Goal: Task Accomplishment & Management: Complete application form

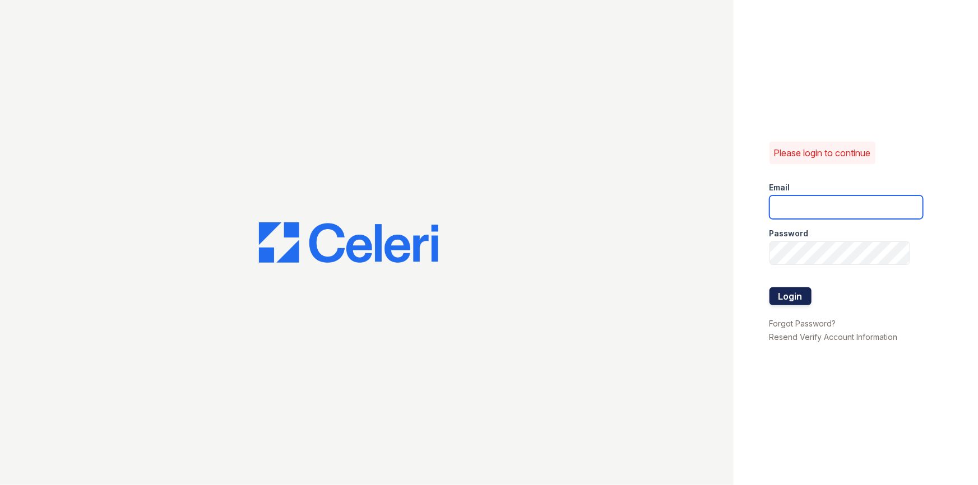
type input "[PERSON_NAME][EMAIL_ADDRESS][DOMAIN_NAME]"
click at [792, 299] on button "Login" at bounding box center [790, 296] width 42 height 18
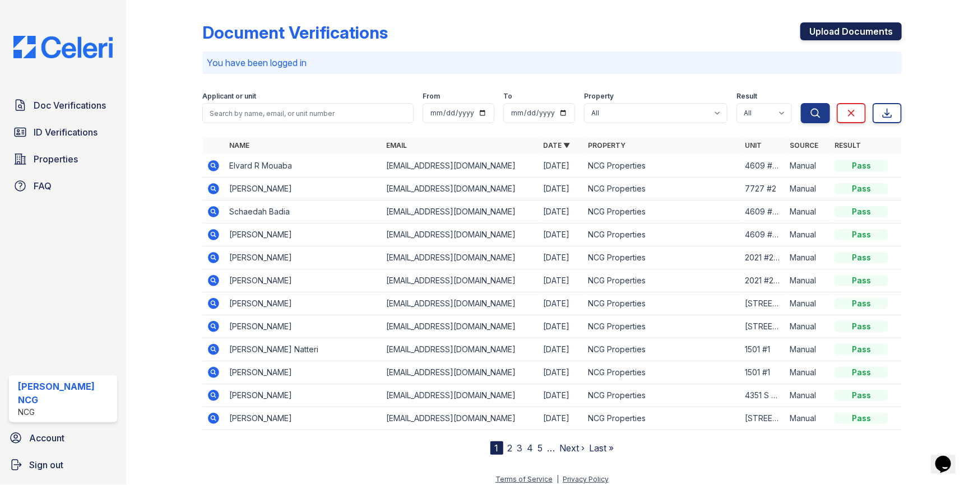
click at [861, 31] on link "Upload Documents" at bounding box center [850, 31] width 101 height 18
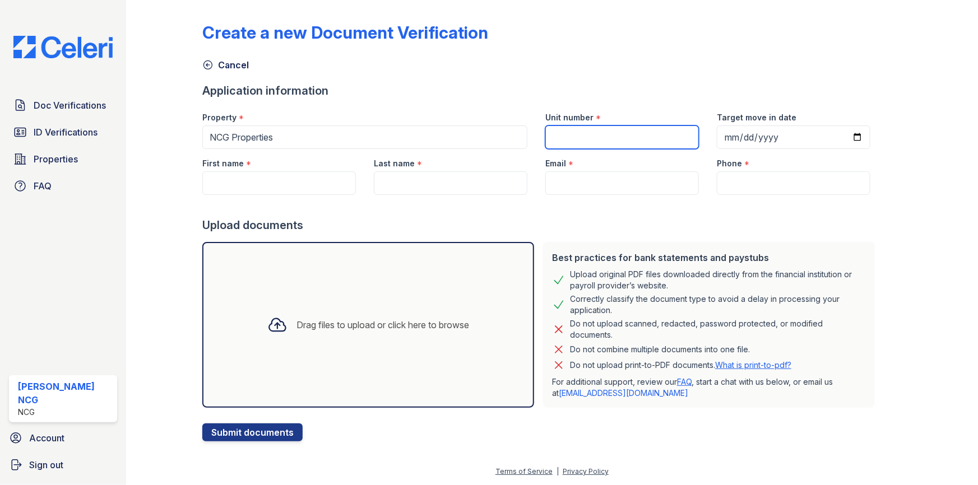
click at [593, 138] on input "Unit number" at bounding box center [622, 138] width 154 height 24
type input "822 #1"
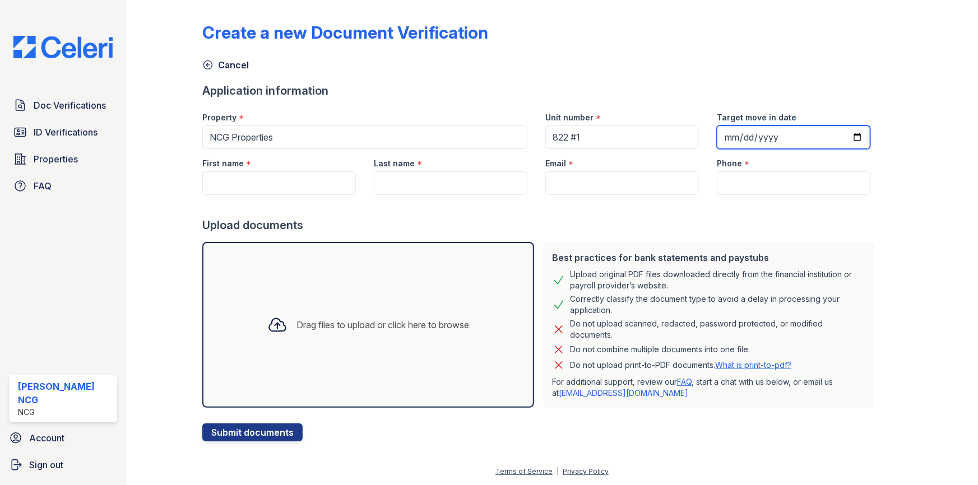
click at [723, 135] on input "Target move in date" at bounding box center [794, 138] width 154 height 24
type input "2025-10-05"
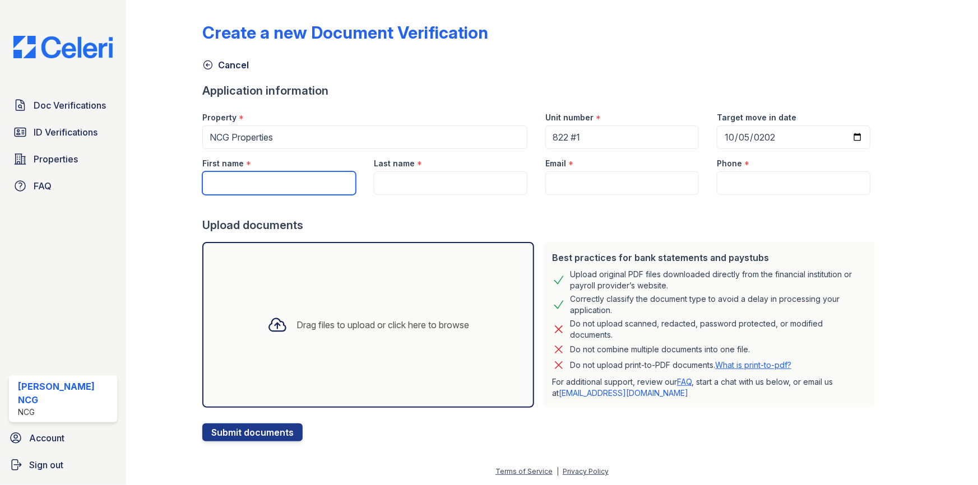
click at [257, 184] on input "First name" at bounding box center [279, 183] width 154 height 24
paste input "Sami"
type input "Sami"
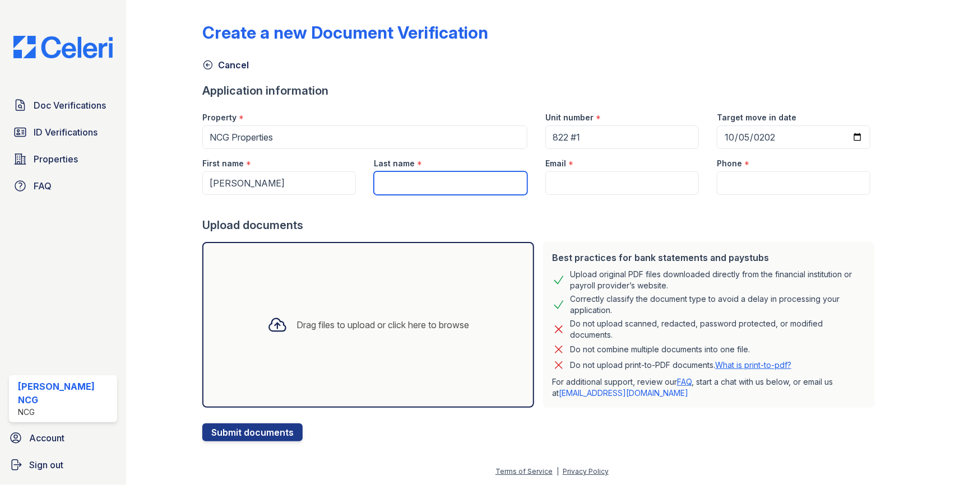
click at [460, 182] on input "Last name" at bounding box center [451, 183] width 154 height 24
paste input "Imam"
type input "Imam"
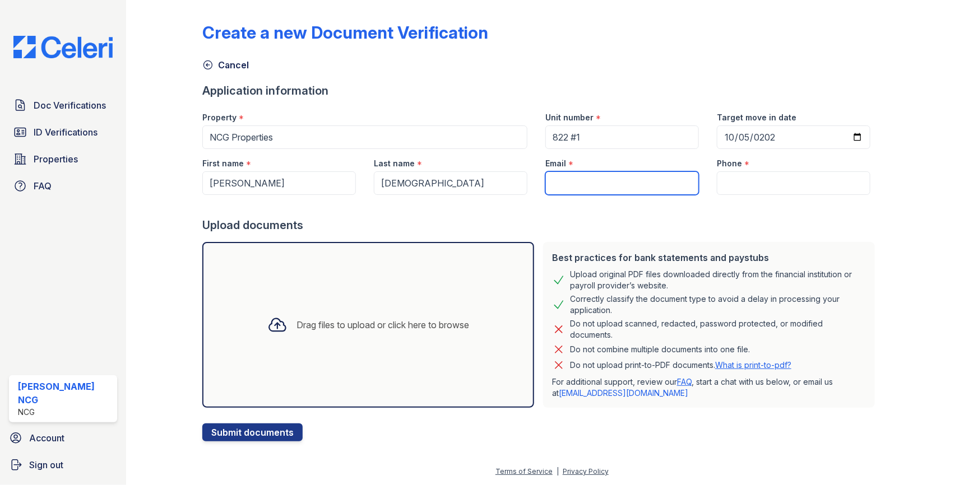
click at [578, 177] on input "Email" at bounding box center [622, 183] width 154 height 24
paste input "simam7898@gmail.com"
type input "simam7898@gmail.com"
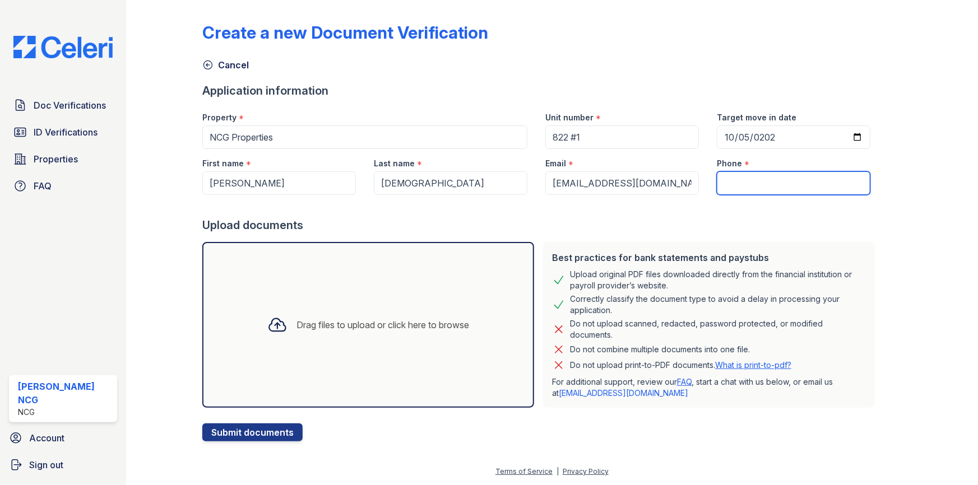
click at [740, 185] on input "Phone" at bounding box center [794, 183] width 154 height 24
paste input "(630)666-8330"
type input "(630)666-8330"
click at [692, 233] on div "Upload documents" at bounding box center [540, 225] width 677 height 16
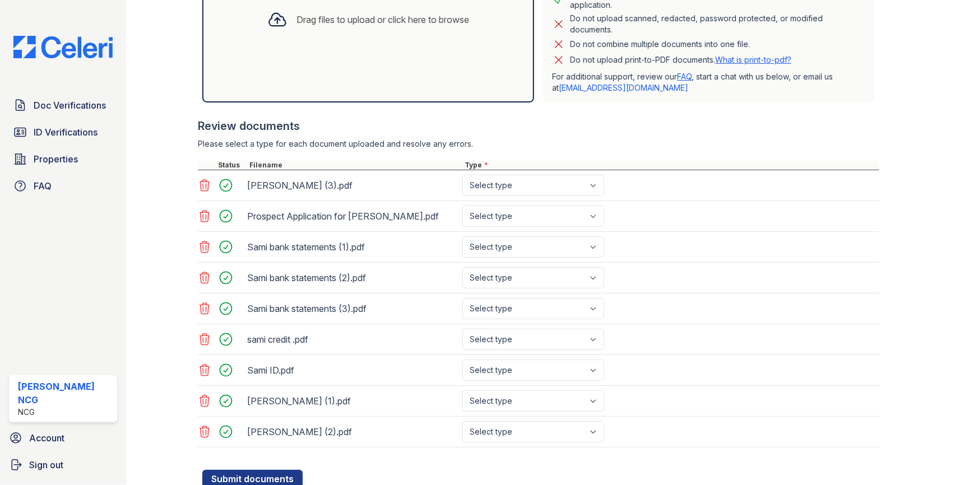
scroll to position [344, 0]
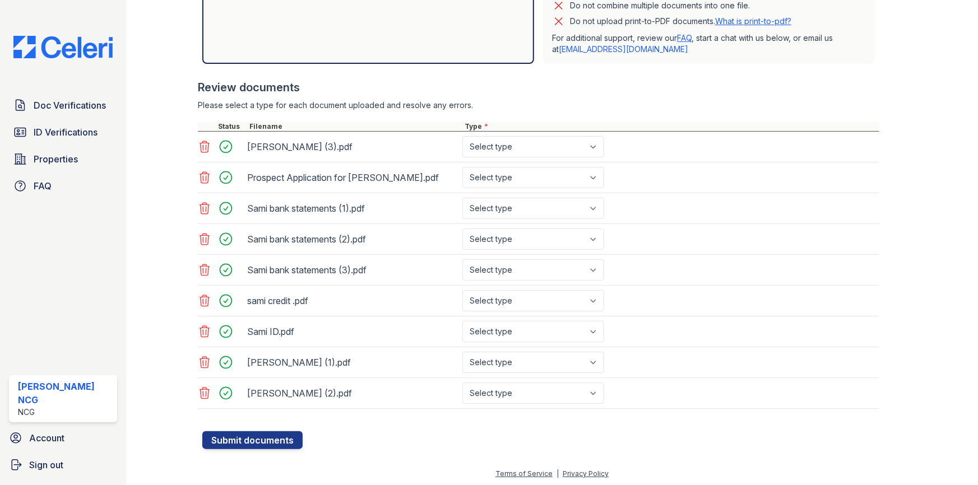
click at [202, 301] on icon at bounding box center [204, 300] width 13 height 13
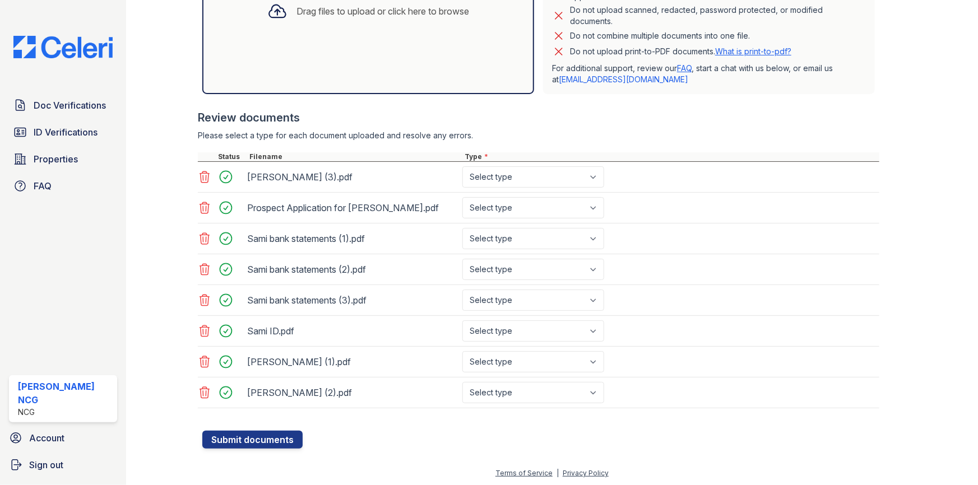
click at [202, 331] on icon at bounding box center [205, 331] width 10 height 11
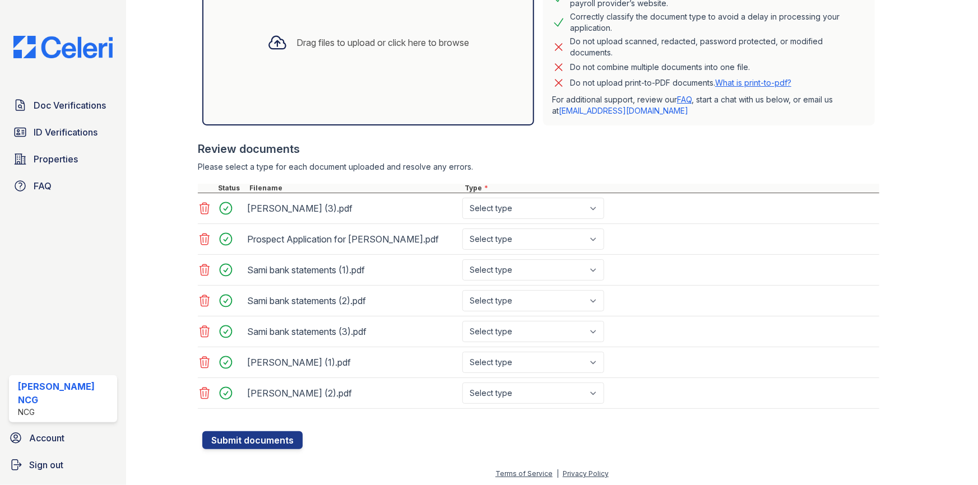
click at [201, 240] on icon at bounding box center [204, 239] width 13 height 13
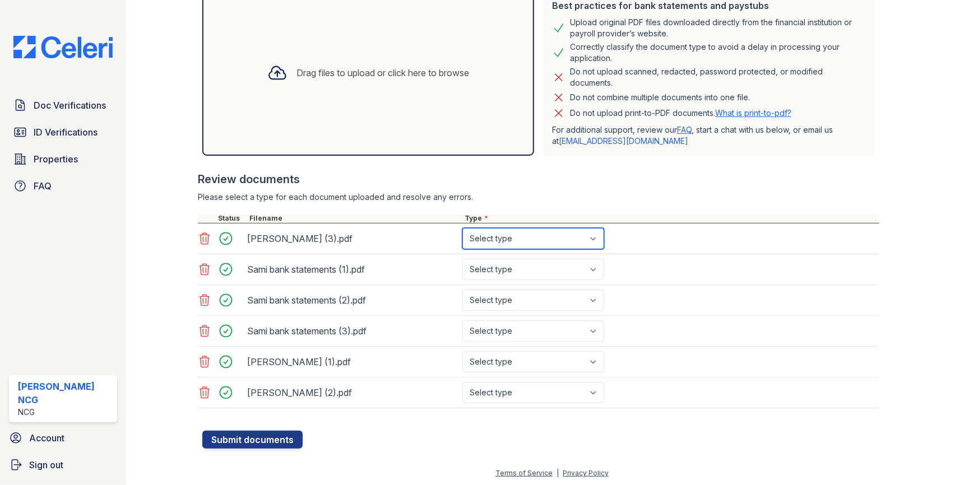
click at [560, 241] on select "Select type Paystub Bank Statement Offer Letter Tax Documents Benefit Award Let…" at bounding box center [533, 238] width 142 height 21
select select "paystub"
click at [462, 228] on select "Select type Paystub Bank Statement Offer Letter Tax Documents Benefit Award Let…" at bounding box center [533, 238] width 142 height 21
click at [516, 263] on select "Select type Paystub Bank Statement Offer Letter Tax Documents Benefit Award Let…" at bounding box center [533, 269] width 142 height 21
select select "bank_statement"
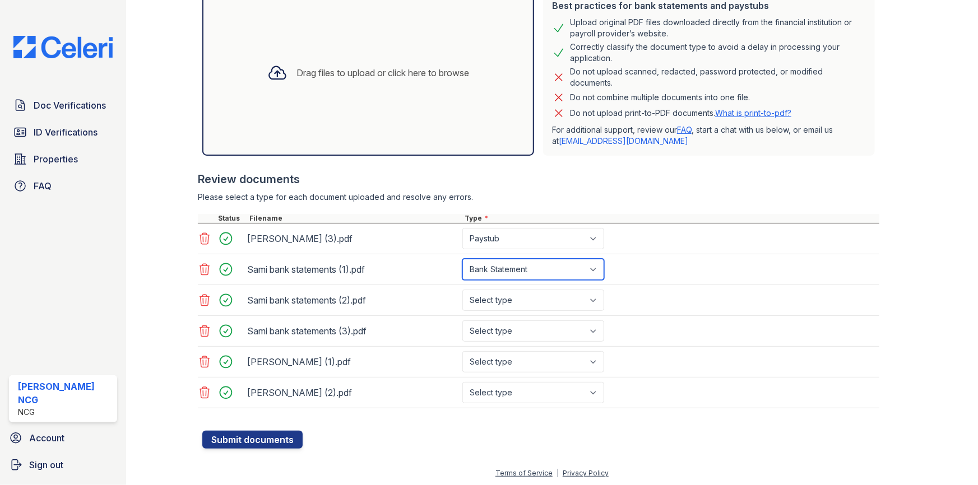
click at [462, 259] on select "Select type Paystub Bank Statement Offer Letter Tax Documents Benefit Award Let…" at bounding box center [533, 269] width 142 height 21
click at [506, 301] on select "Select type Paystub Bank Statement Offer Letter Tax Documents Benefit Award Let…" at bounding box center [533, 300] width 142 height 21
select select "bank_statement"
click at [462, 290] on select "Select type Paystub Bank Statement Offer Letter Tax Documents Benefit Award Let…" at bounding box center [533, 300] width 142 height 21
drag, startPoint x: 499, startPoint y: 327, endPoint x: 505, endPoint y: 335, distance: 10.0
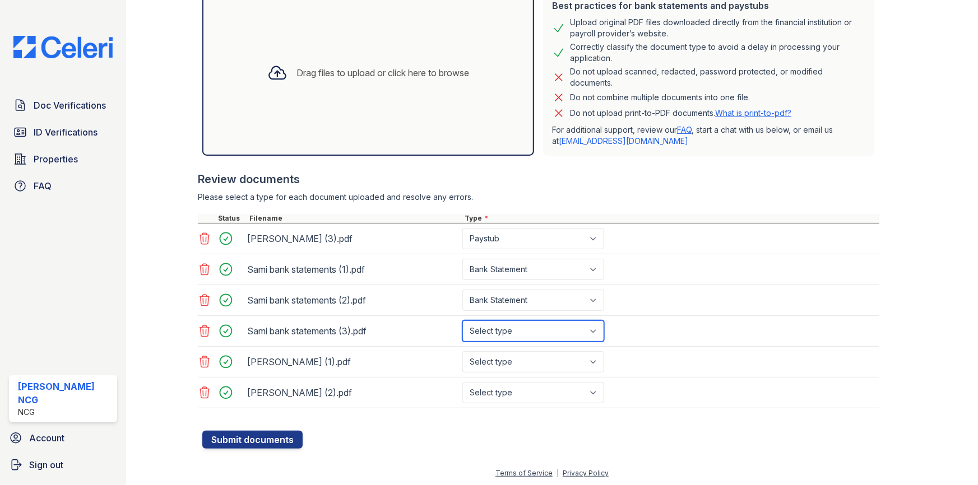
click at [499, 327] on select "Select type Paystub Bank Statement Offer Letter Tax Documents Benefit Award Let…" at bounding box center [533, 331] width 142 height 21
select select "bank_statement"
click at [462, 321] on select "Select type Paystub Bank Statement Offer Letter Tax Documents Benefit Award Let…" at bounding box center [533, 331] width 142 height 21
drag, startPoint x: 509, startPoint y: 361, endPoint x: 512, endPoint y: 367, distance: 6.0
click at [509, 361] on select "Select type Paystub Bank Statement Offer Letter Tax Documents Benefit Award Let…" at bounding box center [533, 361] width 142 height 21
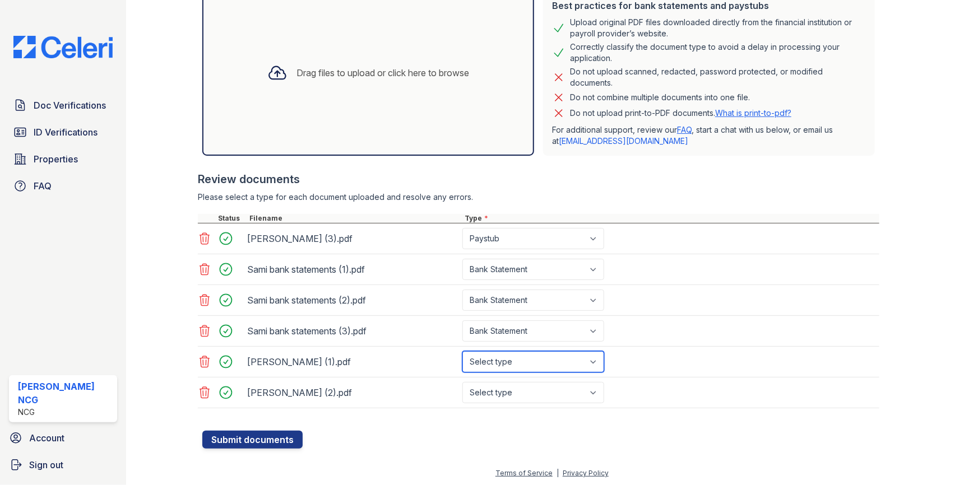
select select "paystub"
click at [462, 351] on select "Select type Paystub Bank Statement Offer Letter Tax Documents Benefit Award Let…" at bounding box center [533, 361] width 142 height 21
click at [515, 393] on select "Select type Paystub Bank Statement Offer Letter Tax Documents Benefit Award Let…" at bounding box center [533, 392] width 142 height 21
select select "paystub"
click at [462, 382] on select "Select type Paystub Bank Statement Offer Letter Tax Documents Benefit Award Let…" at bounding box center [533, 392] width 142 height 21
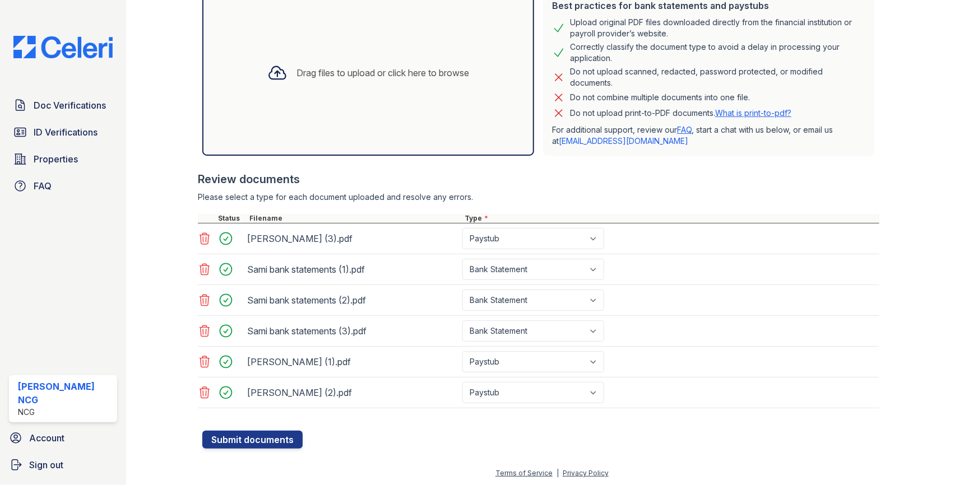
click at [447, 429] on div at bounding box center [540, 425] width 677 height 11
click at [258, 436] on button "Submit documents" at bounding box center [252, 440] width 100 height 18
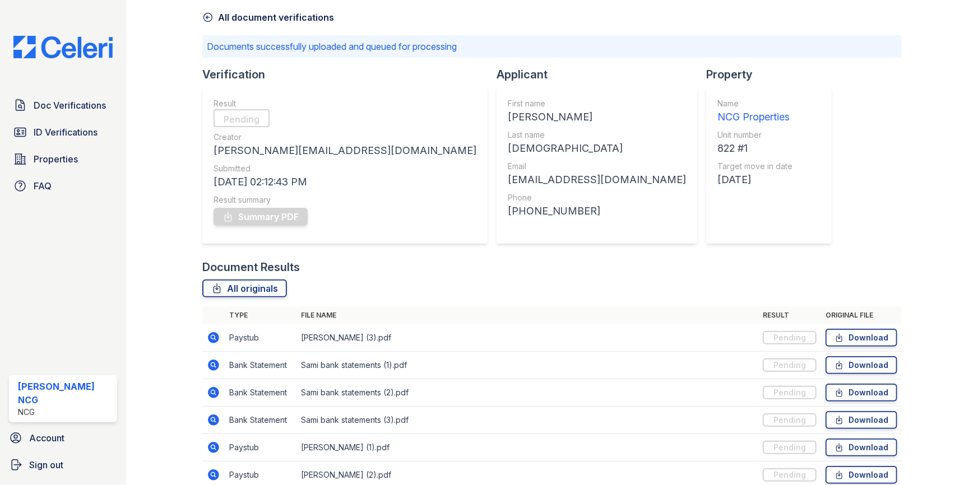
scroll to position [100, 0]
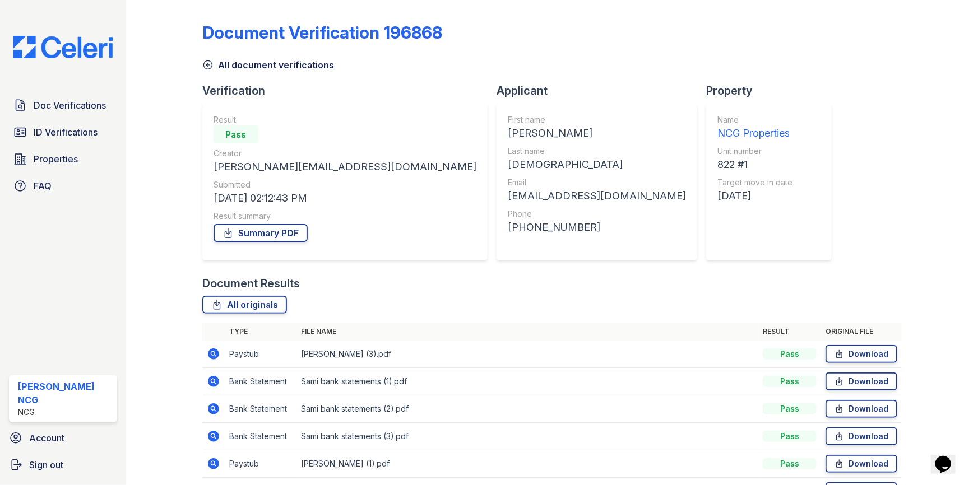
click at [823, 185] on div "Document Verification 196868 All document verifications Verification Result Pas…" at bounding box center [551, 260] width 699 height 512
click at [259, 230] on link "Summary PDF" at bounding box center [261, 233] width 94 height 18
click at [681, 230] on div "Document Verification 196868 All document verifications Verification Result Pas…" at bounding box center [551, 260] width 699 height 512
click at [80, 103] on span "Doc Verifications" at bounding box center [70, 105] width 72 height 13
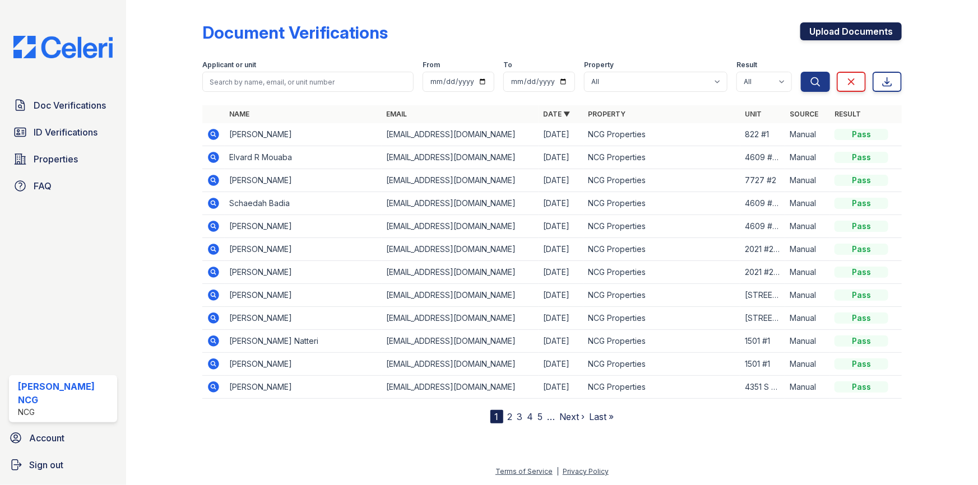
click at [877, 29] on link "Upload Documents" at bounding box center [850, 31] width 101 height 18
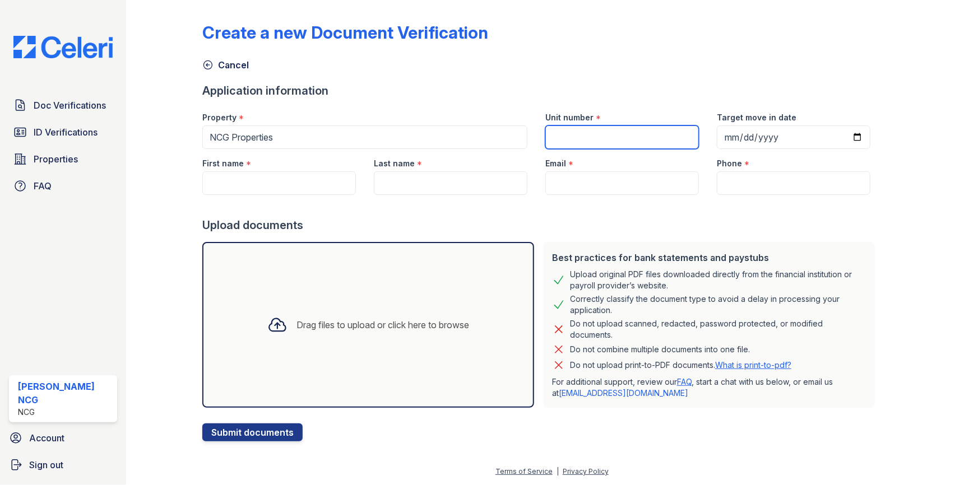
click at [599, 130] on input "Unit number" at bounding box center [622, 138] width 154 height 24
type input "822 #1"
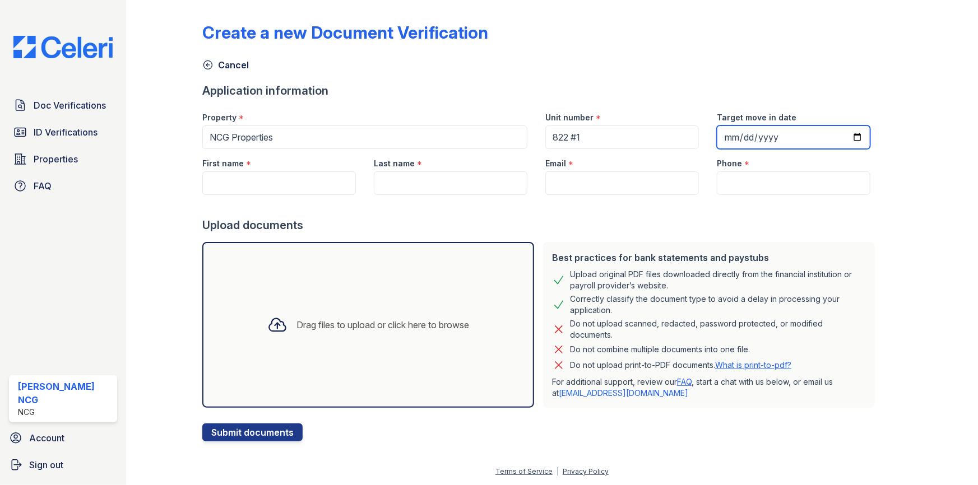
click at [725, 134] on input "Target move in date" at bounding box center [794, 138] width 154 height 24
type input "2005-10-05"
type input "2025-10-05"
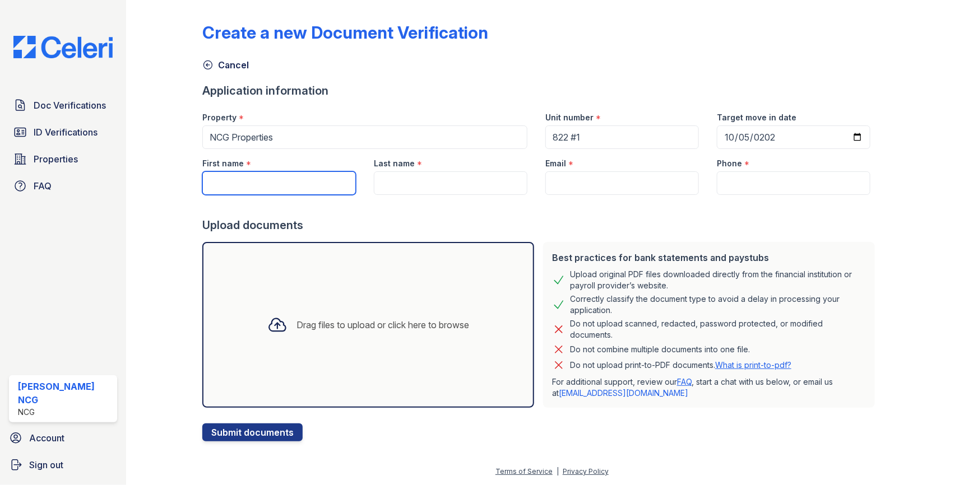
click at [224, 183] on input "First name" at bounding box center [279, 183] width 154 height 24
paste input "Bilal"
type input "Bilal"
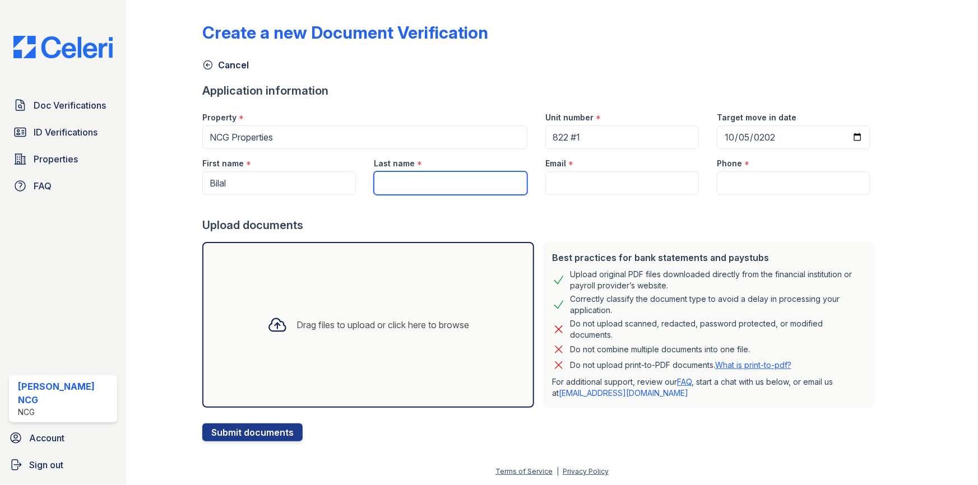
click at [412, 181] on input "Last name" at bounding box center [451, 183] width 154 height 24
paste input "Yousuf"
type input "Yousuf"
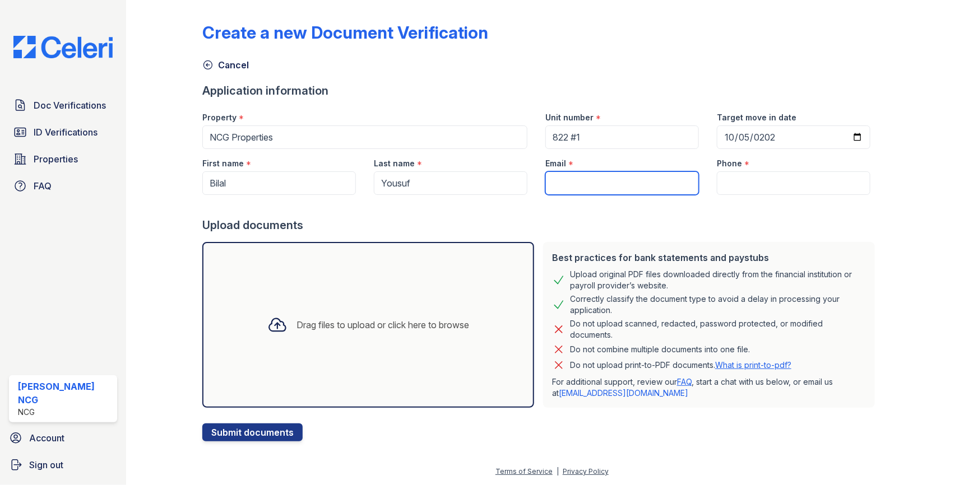
click at [577, 174] on input "Email" at bounding box center [622, 183] width 154 height 24
paste input "[EMAIL_ADDRESS][DOMAIN_NAME]"
type input "[EMAIL_ADDRESS][DOMAIN_NAME]"
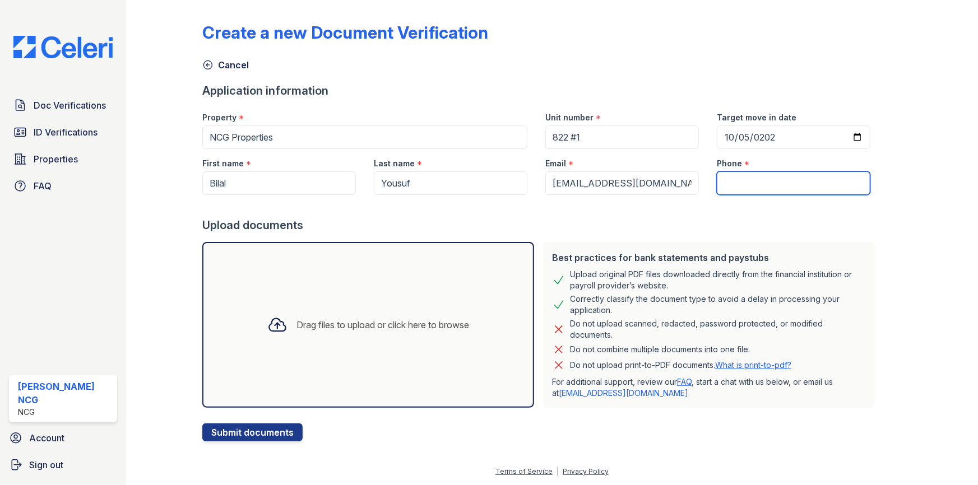
click at [751, 183] on input "Phone" at bounding box center [794, 183] width 154 height 24
paste input "(630)656-8024"
type input "(630)656-8024"
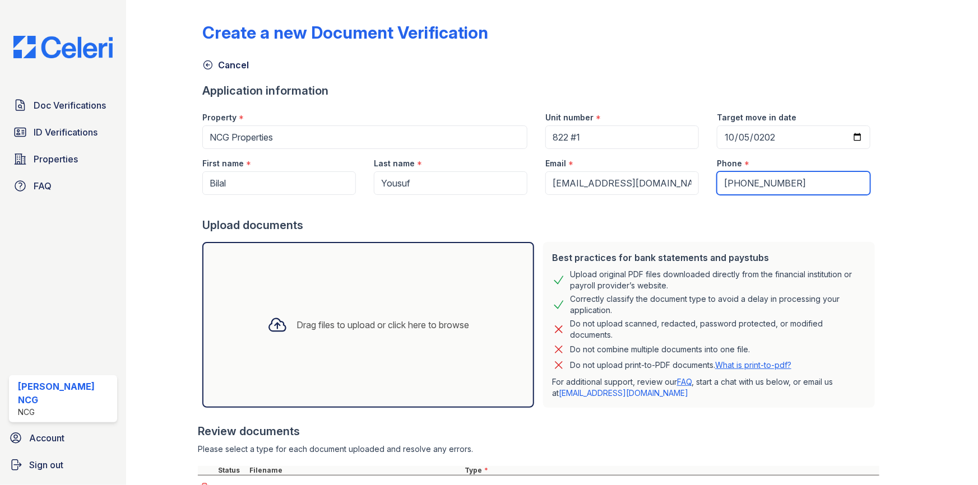
scroll to position [150, 0]
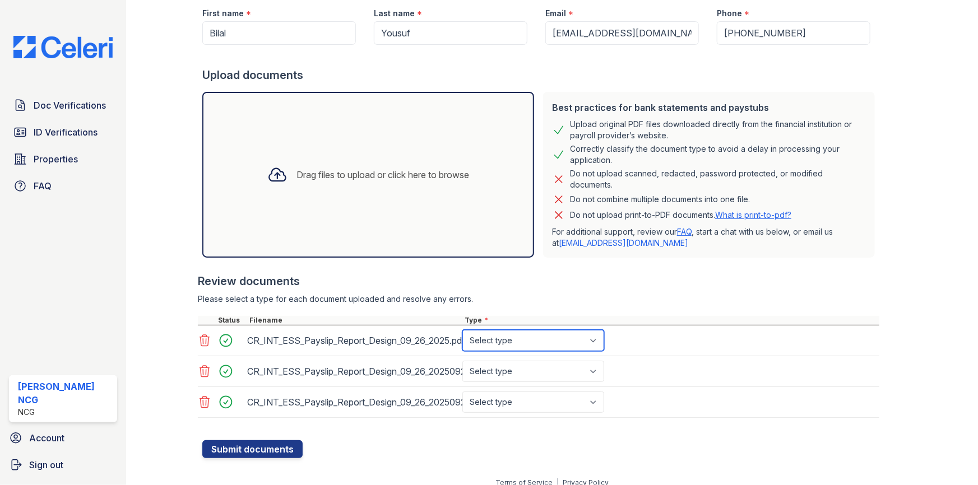
click at [592, 341] on select "Select type Paystub Bank Statement Offer Letter Tax Documents Benefit Award Let…" at bounding box center [533, 340] width 142 height 21
select select "paystub"
click at [462, 330] on select "Select type Paystub Bank Statement Offer Letter Tax Documents Benefit Award Let…" at bounding box center [533, 340] width 142 height 21
click at [527, 370] on select "Select type Paystub Bank Statement Offer Letter Tax Documents Benefit Award Let…" at bounding box center [533, 371] width 142 height 21
select select "paystub"
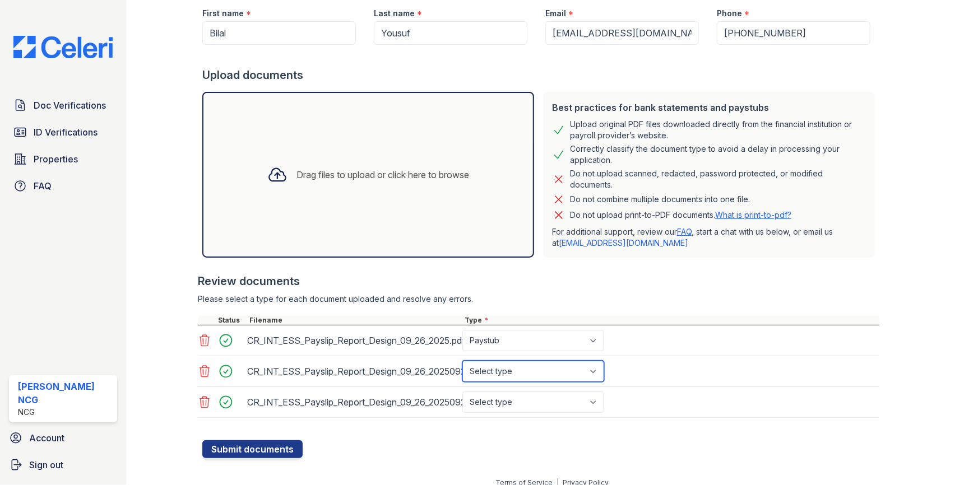
click at [462, 361] on select "Select type Paystub Bank Statement Offer Letter Tax Documents Benefit Award Let…" at bounding box center [533, 371] width 142 height 21
drag, startPoint x: 518, startPoint y: 404, endPoint x: 518, endPoint y: 392, distance: 11.2
click at [518, 404] on select "Select type Paystub Bank Statement Offer Letter Tax Documents Benefit Award Let…" at bounding box center [533, 402] width 142 height 21
select select "paystub"
click at [462, 392] on select "Select type Paystub Bank Statement Offer Letter Tax Documents Benefit Award Let…" at bounding box center [533, 402] width 142 height 21
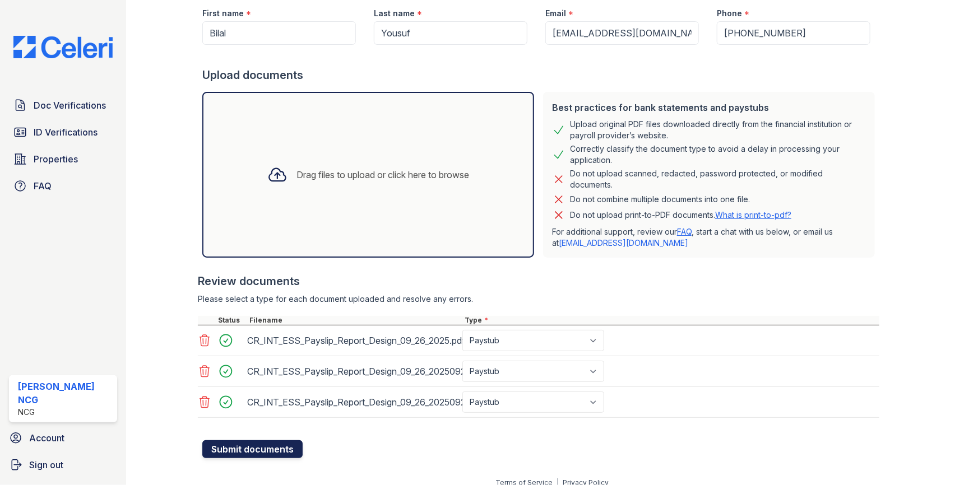
click at [252, 449] on button "Submit documents" at bounding box center [252, 449] width 100 height 18
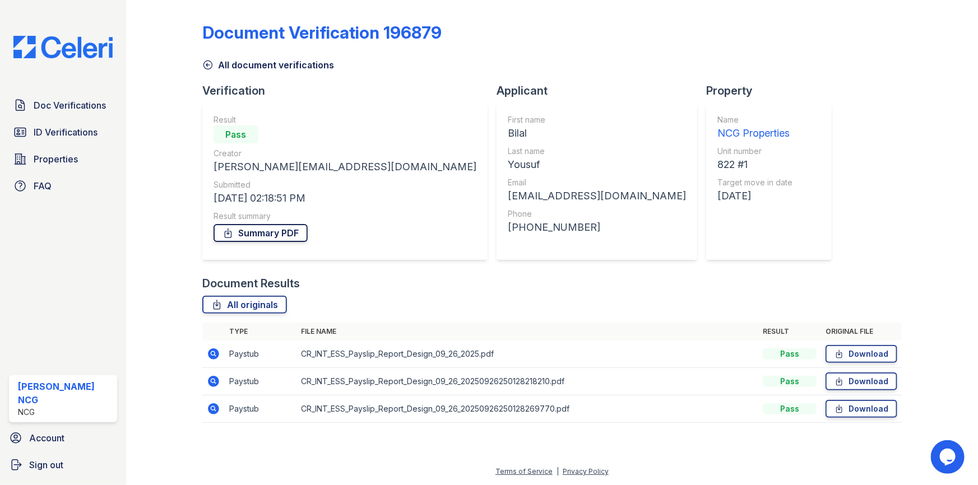
click at [271, 239] on link "Summary PDF" at bounding box center [261, 233] width 94 height 18
click at [660, 238] on div "Document Verification 196879 All document verifications Verification Result Pas…" at bounding box center [551, 219] width 699 height 430
